Goal: Entertainment & Leisure: Browse casually

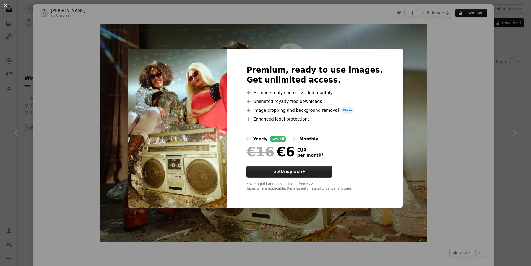
scroll to position [0, 544]
click at [452, 82] on div "An X shape Premium, ready to use images. Get unlimited access. A plus sign Memb…" at bounding box center [265, 133] width 531 height 266
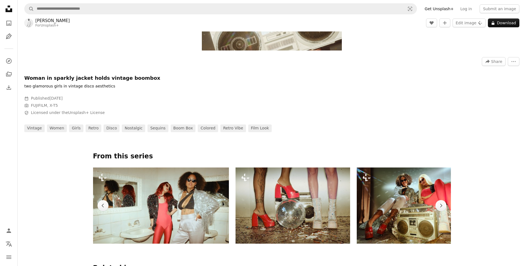
click at [275, 218] on img at bounding box center [293, 206] width 115 height 77
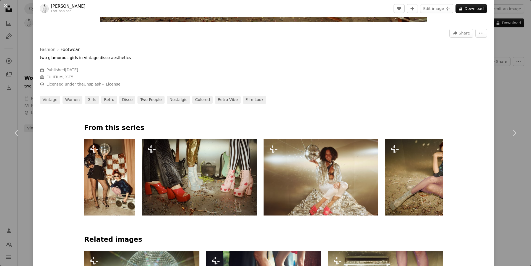
scroll to position [221, 0]
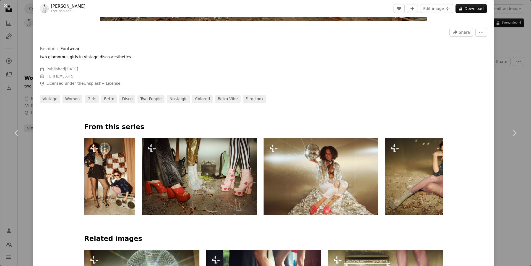
click at [218, 191] on img at bounding box center [199, 176] width 115 height 77
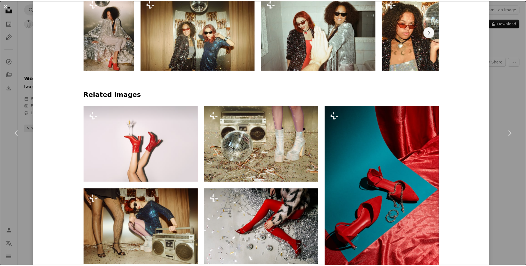
scroll to position [359, 0]
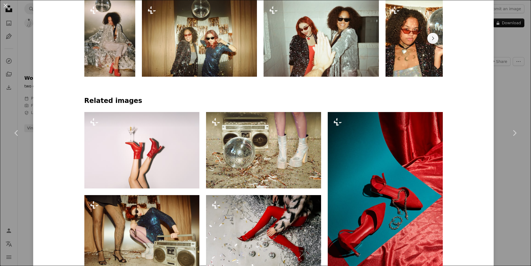
click at [499, 75] on div "An X shape Chevron left Chevron right [PERSON_NAME] For Unsplash+ A heart A plu…" at bounding box center [265, 133] width 531 height 266
